Goal: Navigation & Orientation: Understand site structure

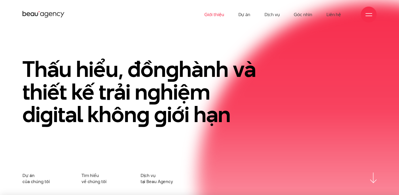
click at [214, 12] on link "Giới thiệu" at bounding box center [214, 14] width 20 height 29
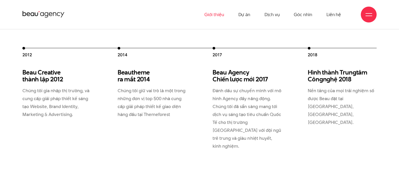
scroll to position [606, 0]
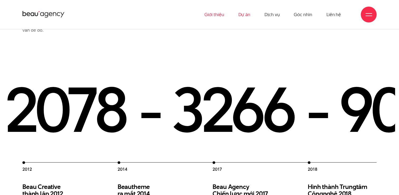
click at [245, 14] on link "Dự án" at bounding box center [244, 14] width 12 height 29
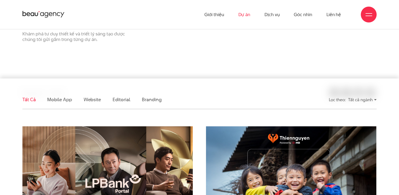
scroll to position [53, 0]
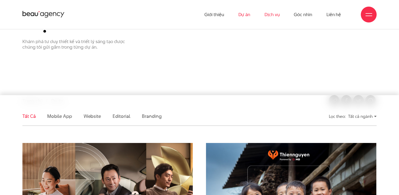
click at [271, 15] on link "Dịch vụ" at bounding box center [271, 14] width 15 height 29
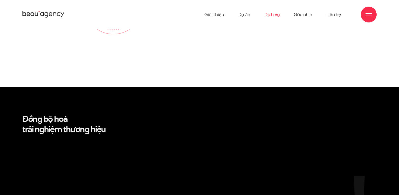
scroll to position [896, 0]
